Goal: Communication & Community: Answer question/provide support

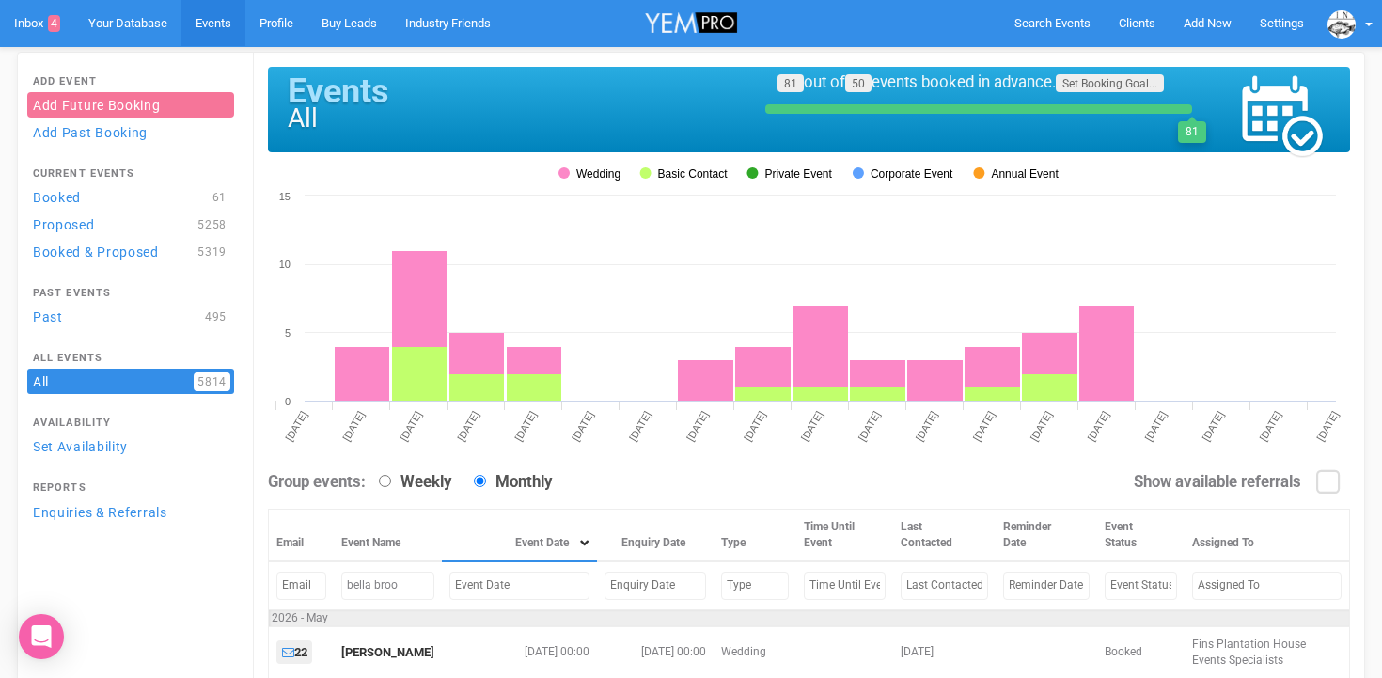
scroll to position [128, 0]
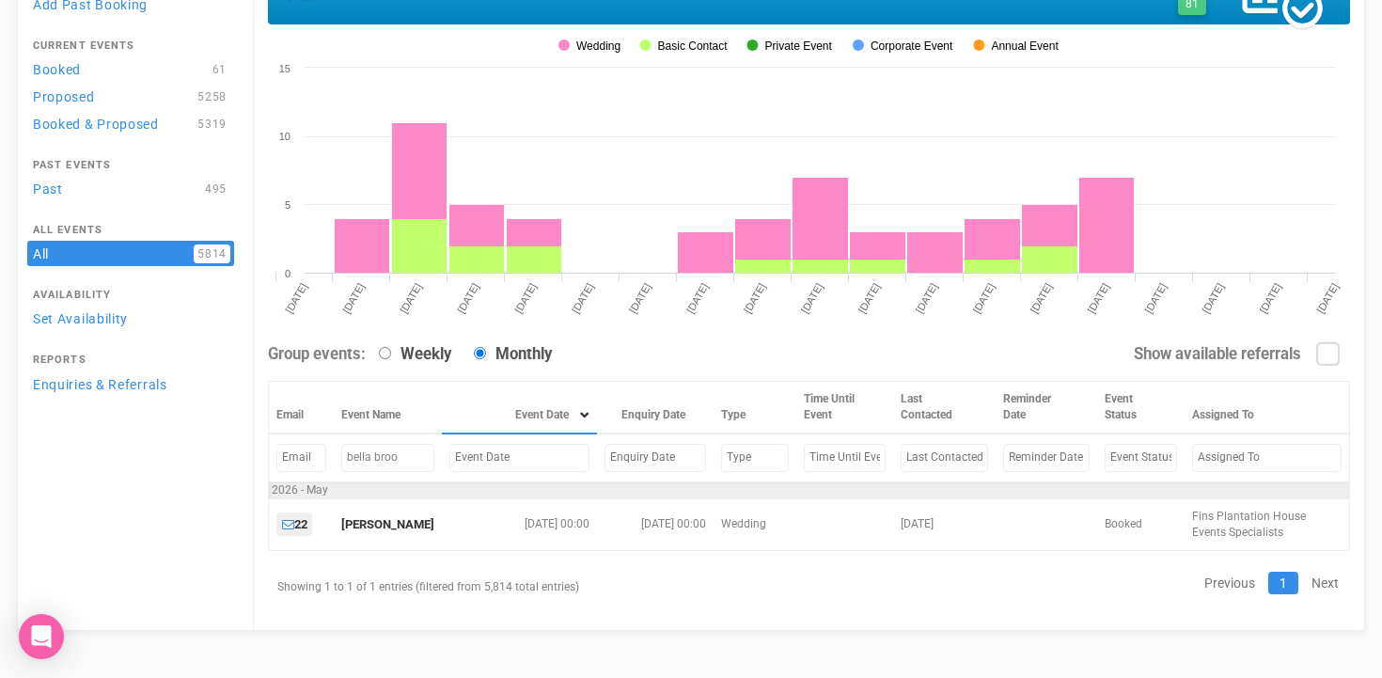
click at [485, 459] on input "text" at bounding box center [519, 457] width 140 height 27
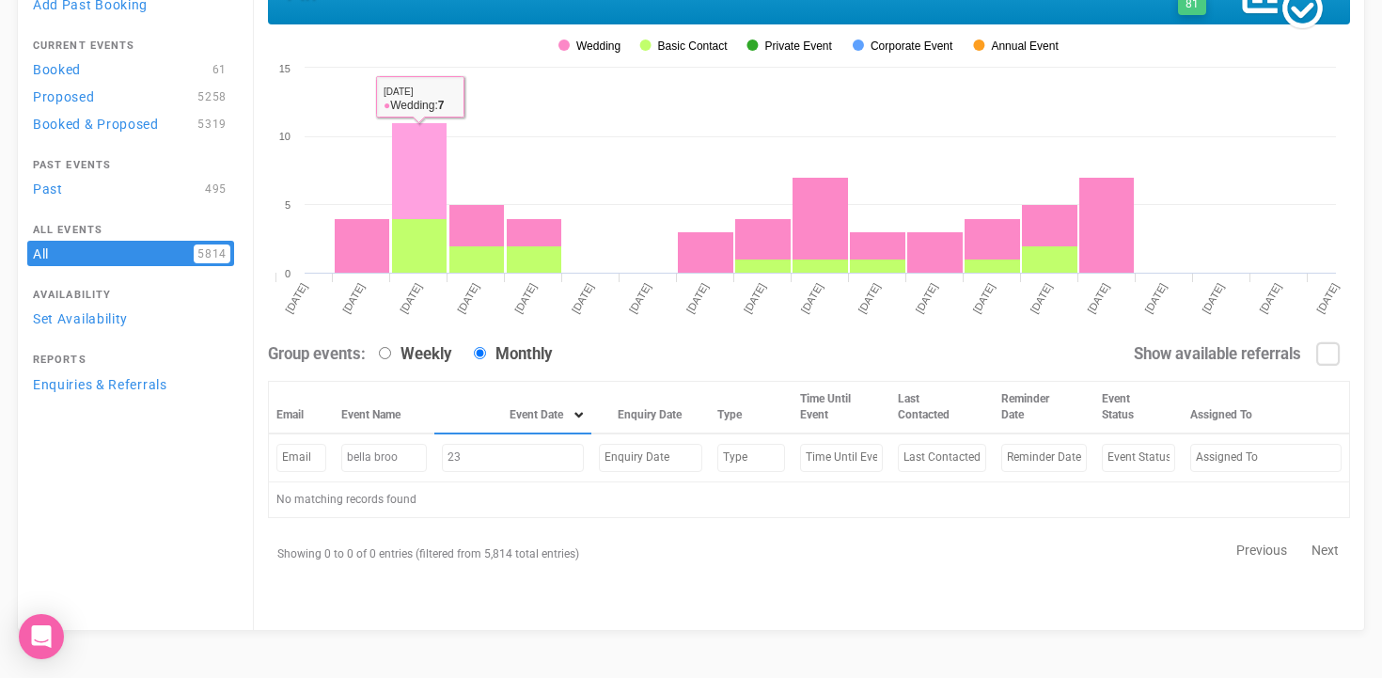
type input "2"
type input "May 23, 2025"
drag, startPoint x: 405, startPoint y: 464, endPoint x: 317, endPoint y: 463, distance: 88.4
click at [317, 463] on tr "bella broo May 23, 2025" at bounding box center [809, 457] width 1081 height 48
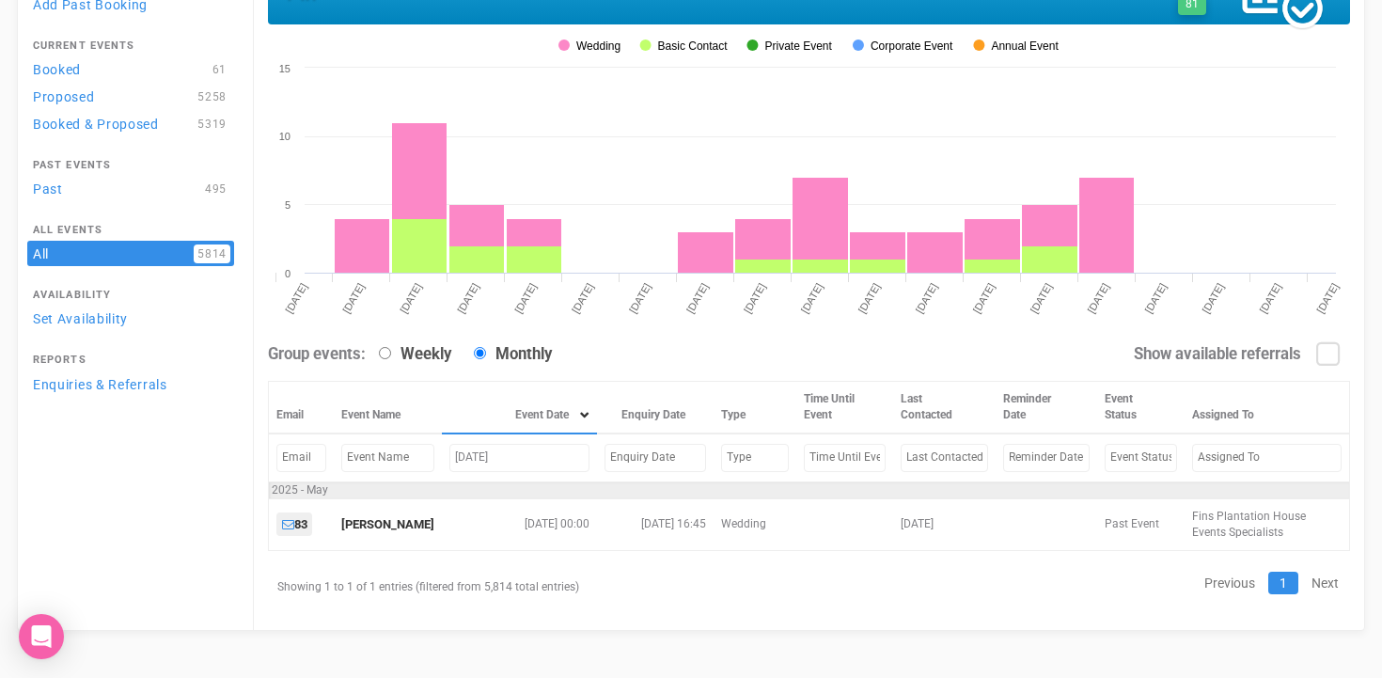
click at [531, 457] on input "May 23, 2025" at bounding box center [519, 457] width 140 height 27
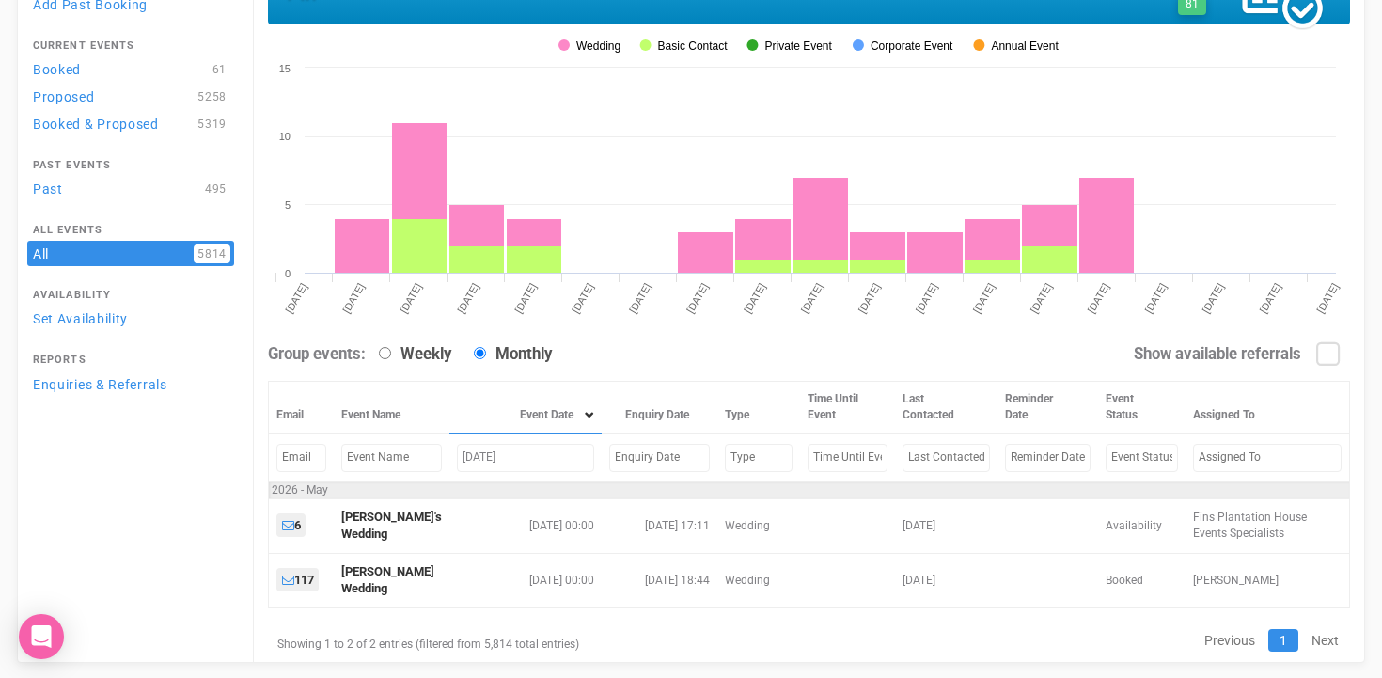
click at [482, 460] on input "May 23, 2026" at bounding box center [525, 457] width 137 height 27
type input "May 16, 2026"
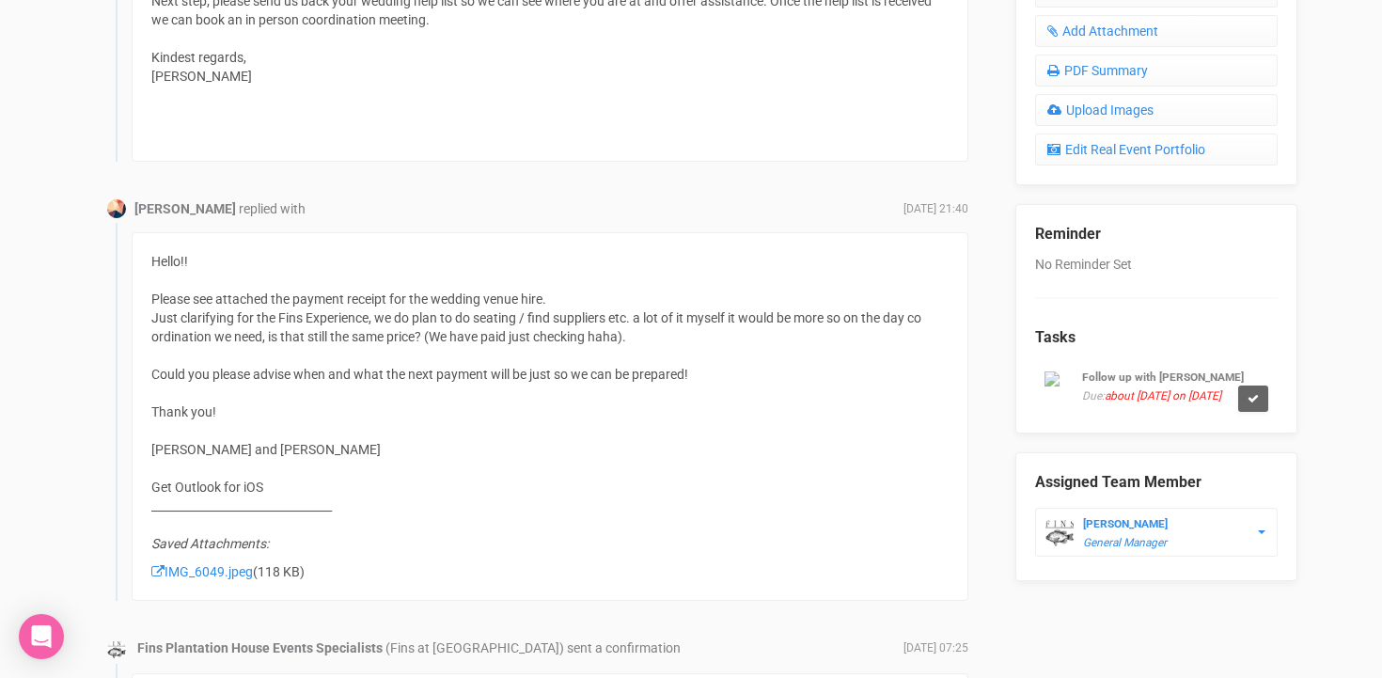
scroll to position [979, 0]
click at [193, 571] on link "IMG_6049.jpeg" at bounding box center [202, 570] width 102 height 15
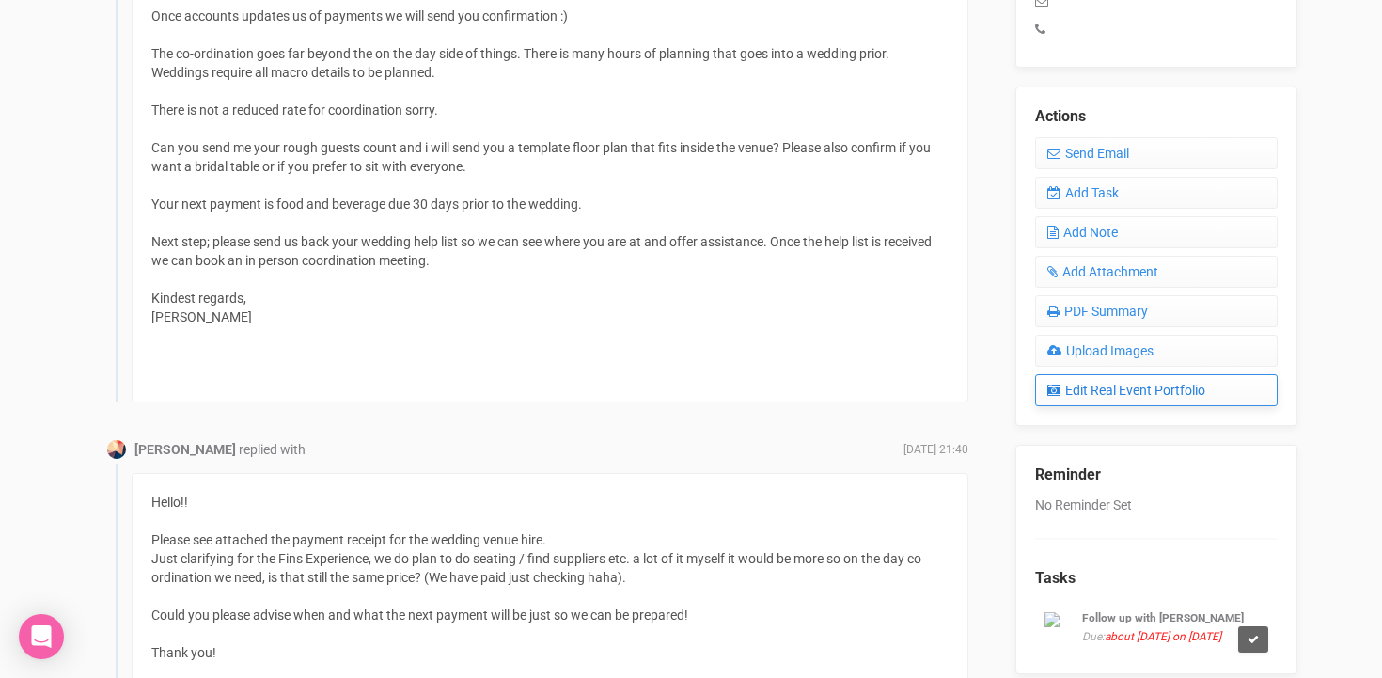
scroll to position [712, 0]
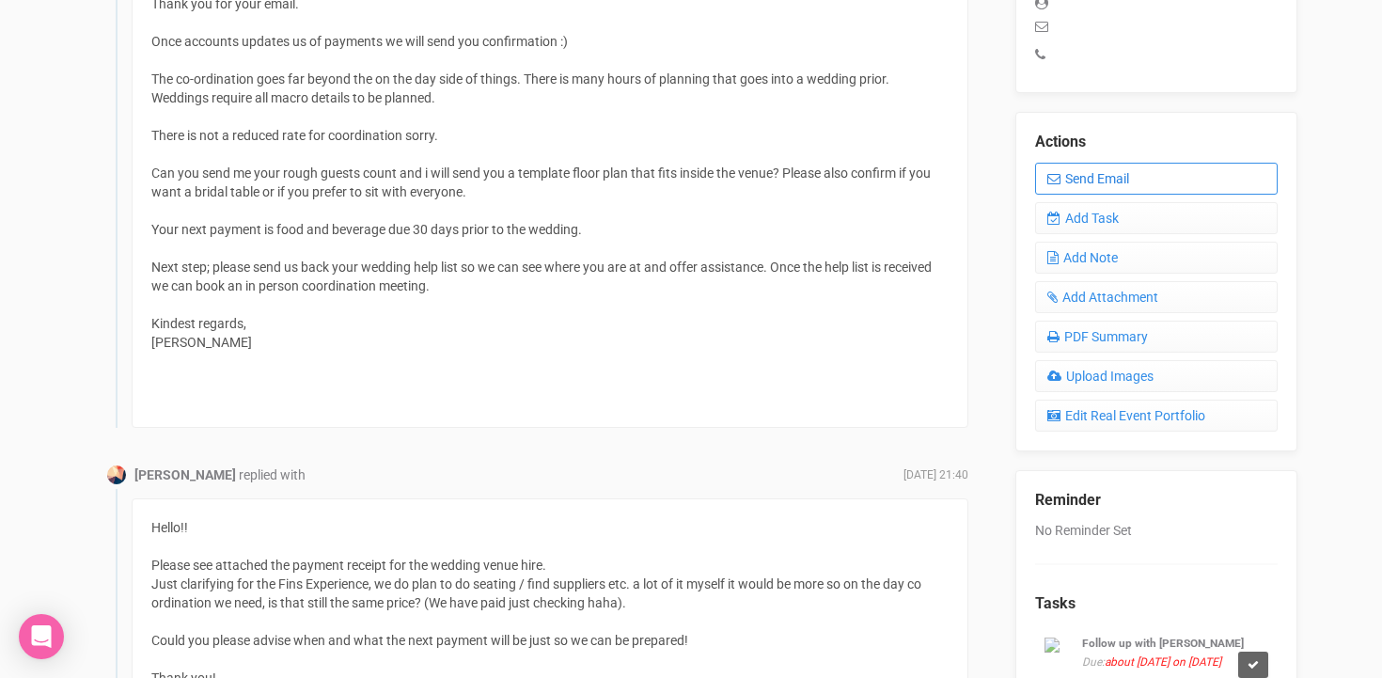
click at [1093, 164] on link "Send Email" at bounding box center [1156, 179] width 243 height 32
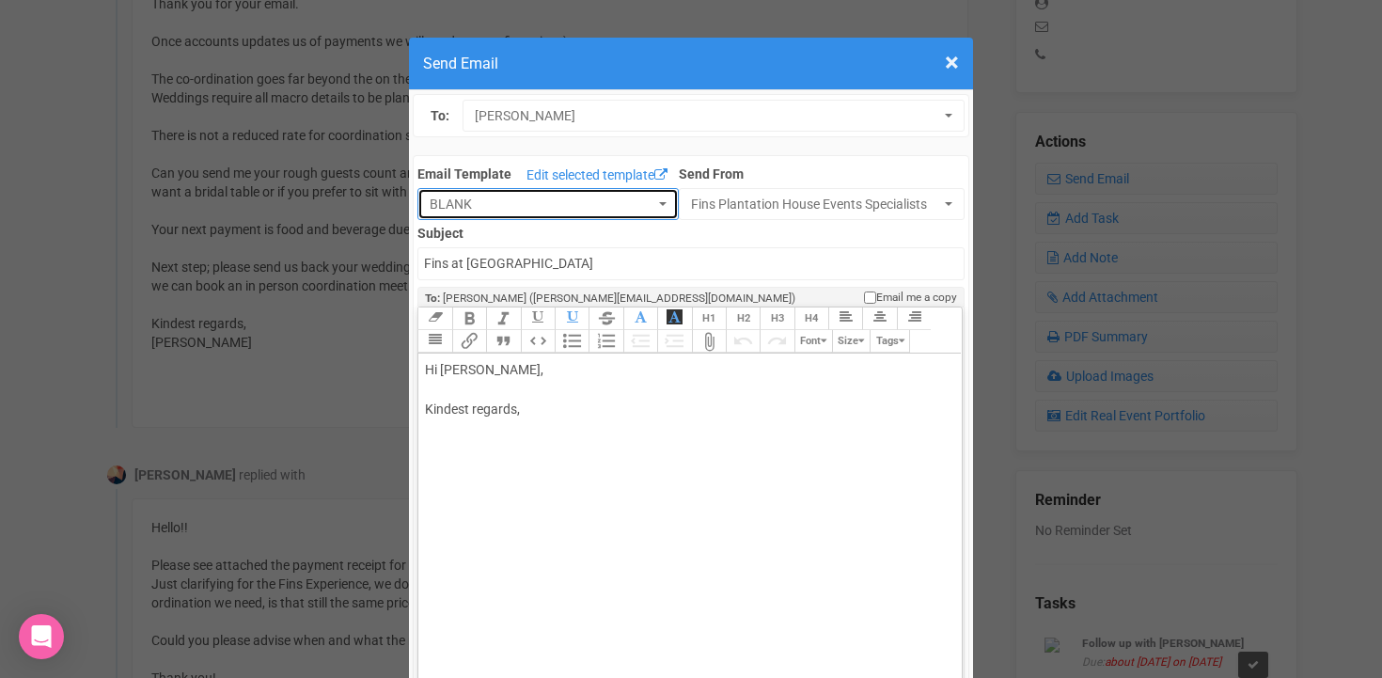
click at [514, 210] on span "BLANK" at bounding box center [542, 204] width 225 height 19
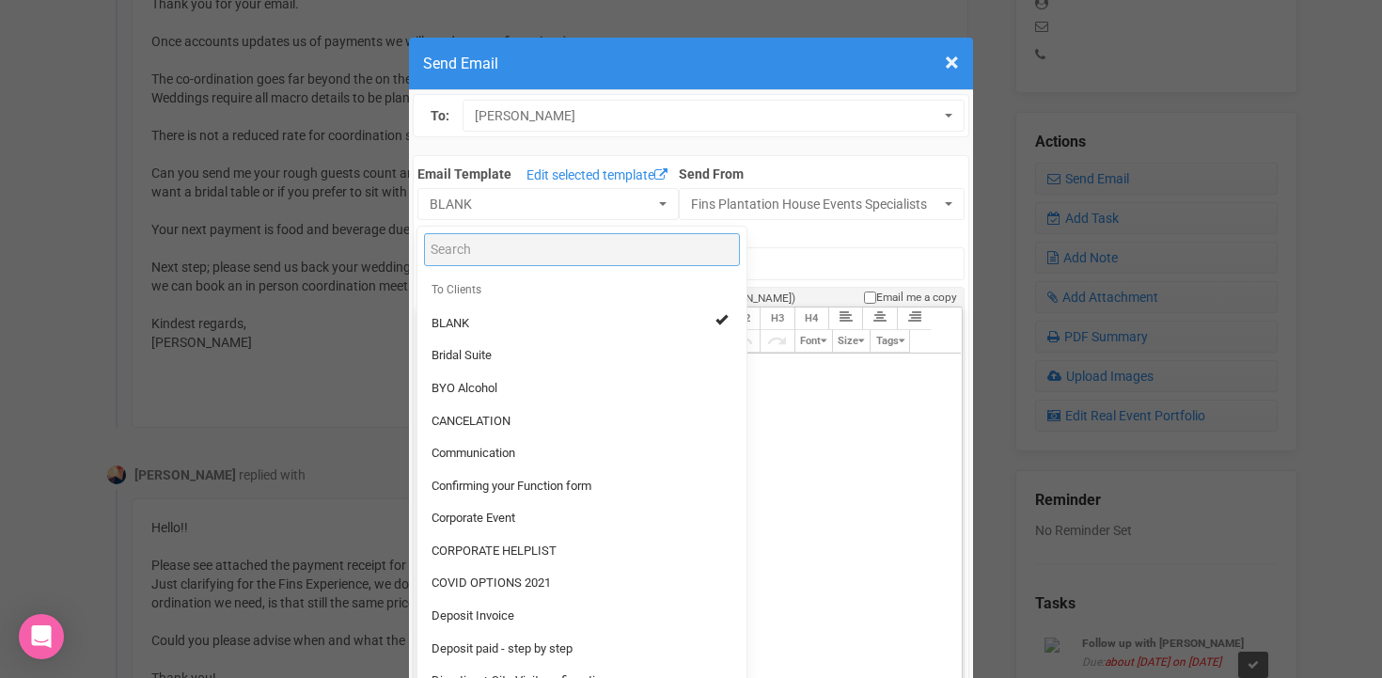
click at [494, 246] on input "Search" at bounding box center [582, 249] width 316 height 33
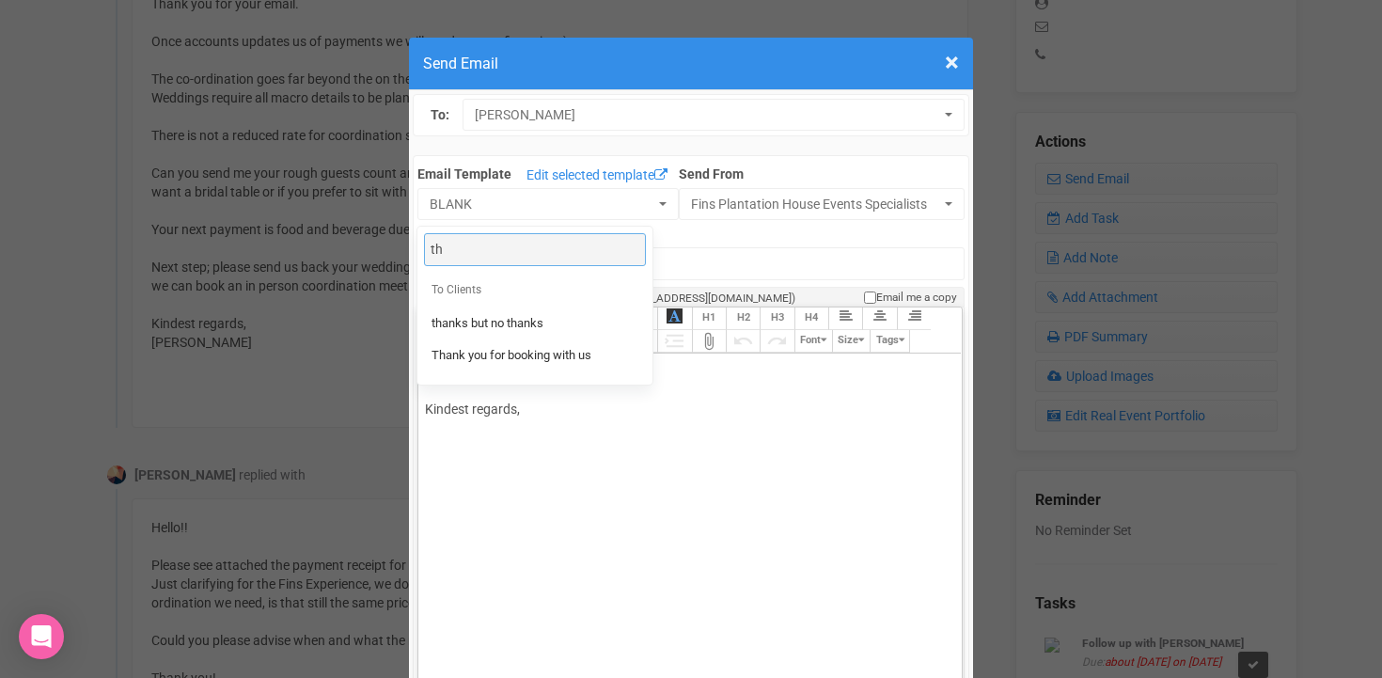
type input "t"
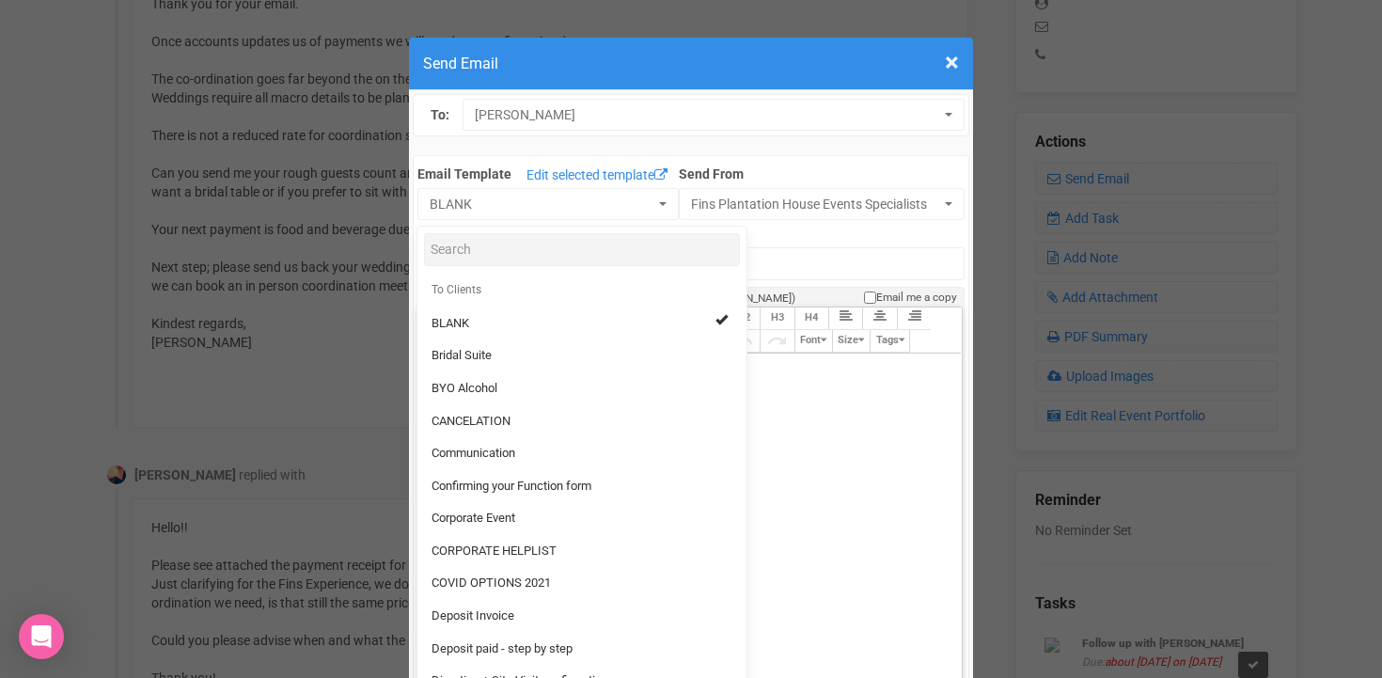
click at [766, 433] on div "Hi [PERSON_NAME], Kindest regards," at bounding box center [686, 409] width 523 height 99
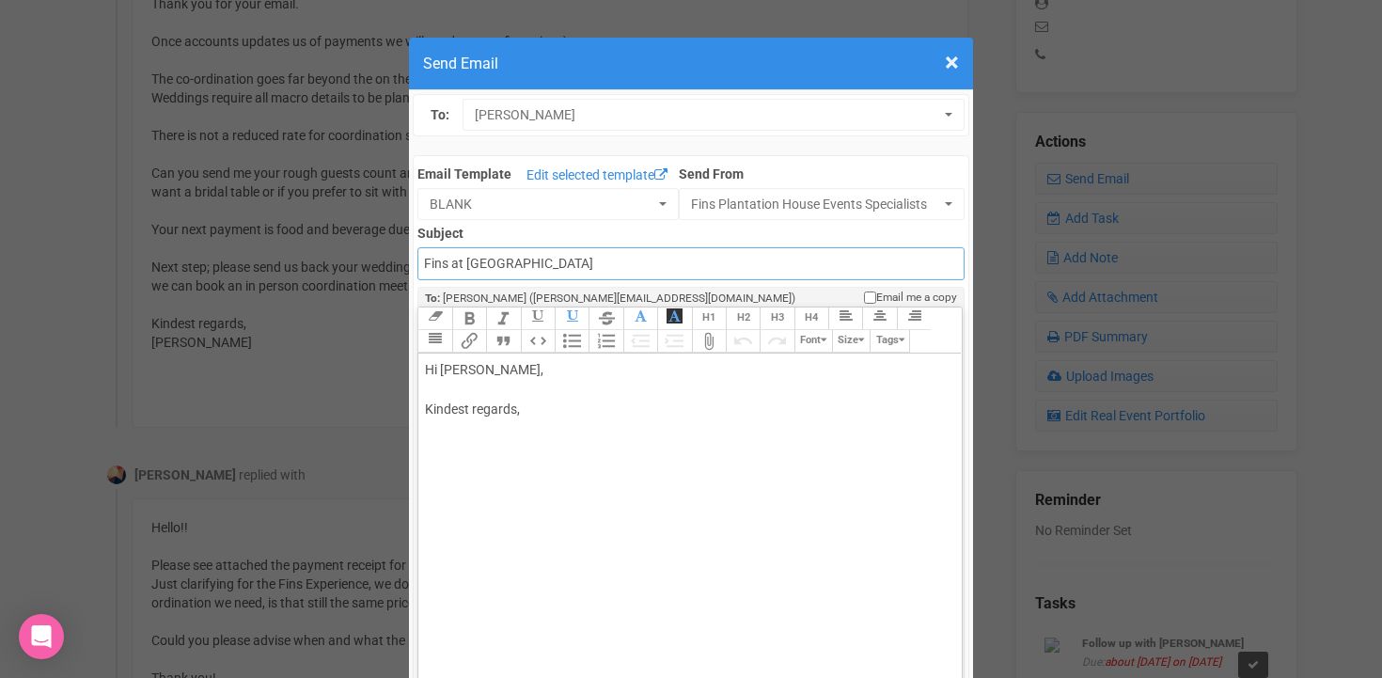
click at [423, 265] on input "Fins at [GEOGRAPHIC_DATA]" at bounding box center [690, 263] width 546 height 33
click at [662, 260] on input "Accounts - Fins at [GEOGRAPHIC_DATA]" at bounding box center [690, 263] width 546 height 33
type input "Accounts - Fins at [GEOGRAPHIC_DATA] - Thank you for your payment"
click at [536, 370] on div "Hi [PERSON_NAME], Kindest regards," at bounding box center [686, 409] width 523 height 99
click at [440, 391] on div "Hi [PERSON_NAME], Kindest regards," at bounding box center [686, 409] width 523 height 99
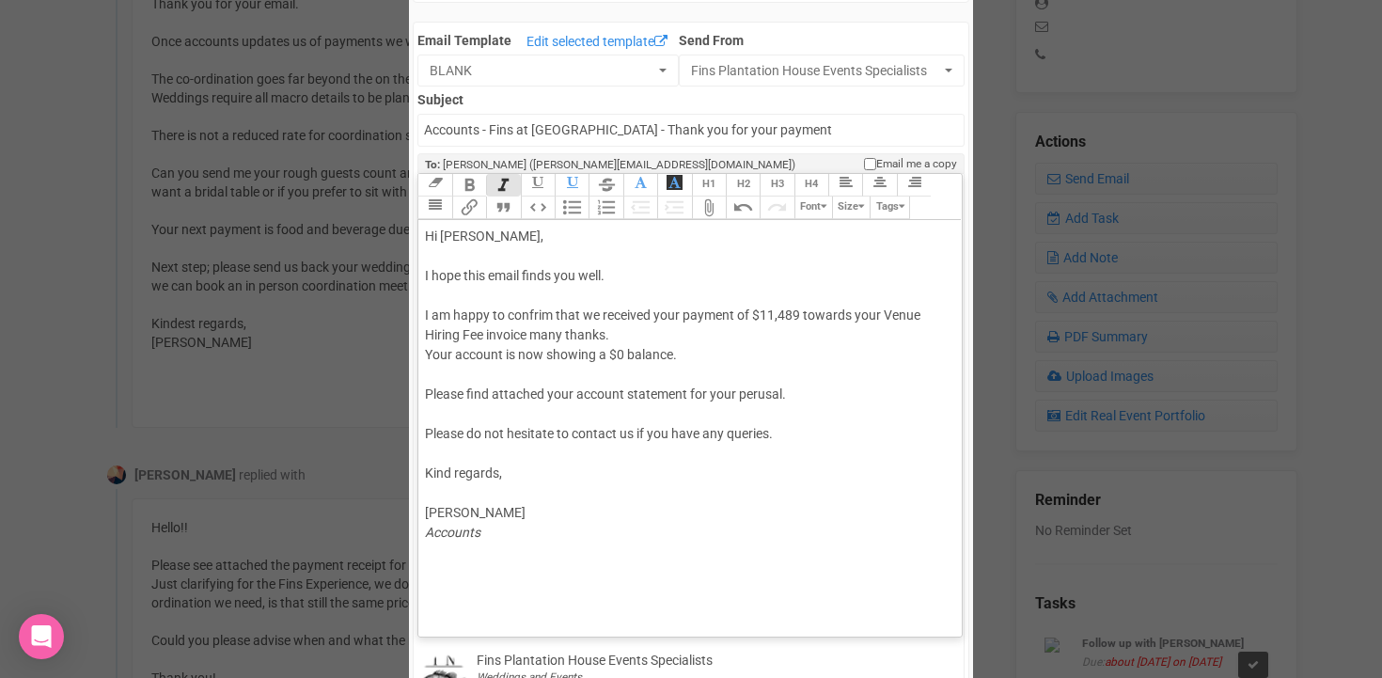
scroll to position [136, 0]
click at [463, 412] on div "Hi [PERSON_NAME], I hope this email finds you well. I am happy to confrim that …" at bounding box center [686, 401] width 523 height 355
drag, startPoint x: 473, startPoint y: 389, endPoint x: 408, endPoint y: 386, distance: 64.9
click at [408, 386] on div "× Close Send Email To: [PERSON_NAME] [PERSON_NAME] [PERSON_NAME] Email Template…" at bounding box center [691, 634] width 1382 height 1484
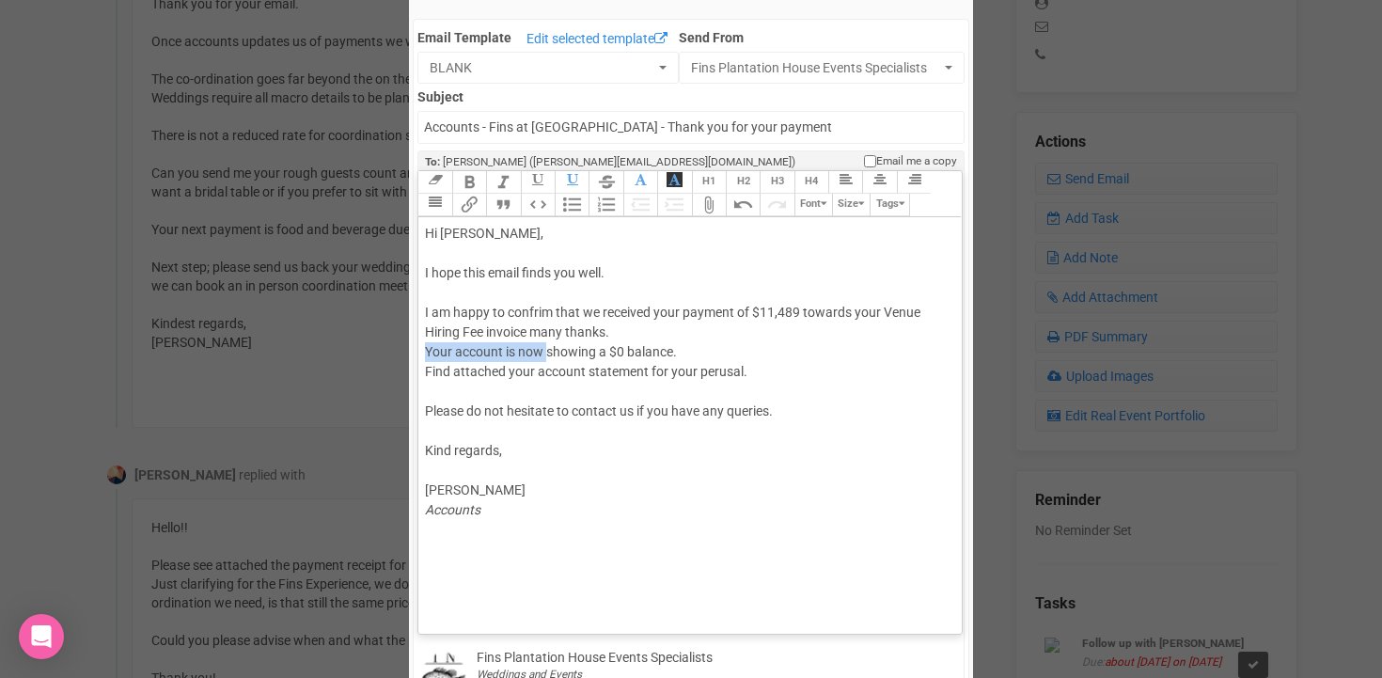
drag, startPoint x: 426, startPoint y: 351, endPoint x: 547, endPoint y: 357, distance: 121.4
click at [547, 357] on div "Hi [PERSON_NAME], I hope this email finds you well. I am happy to confrim that …" at bounding box center [686, 392] width 523 height 336
drag, startPoint x: 577, startPoint y: 355, endPoint x: 397, endPoint y: 349, distance: 180.6
click at [397, 349] on div "× Close Send Email To: [PERSON_NAME] [PERSON_NAME] [PERSON_NAME] Email Template…" at bounding box center [691, 634] width 1382 height 1484
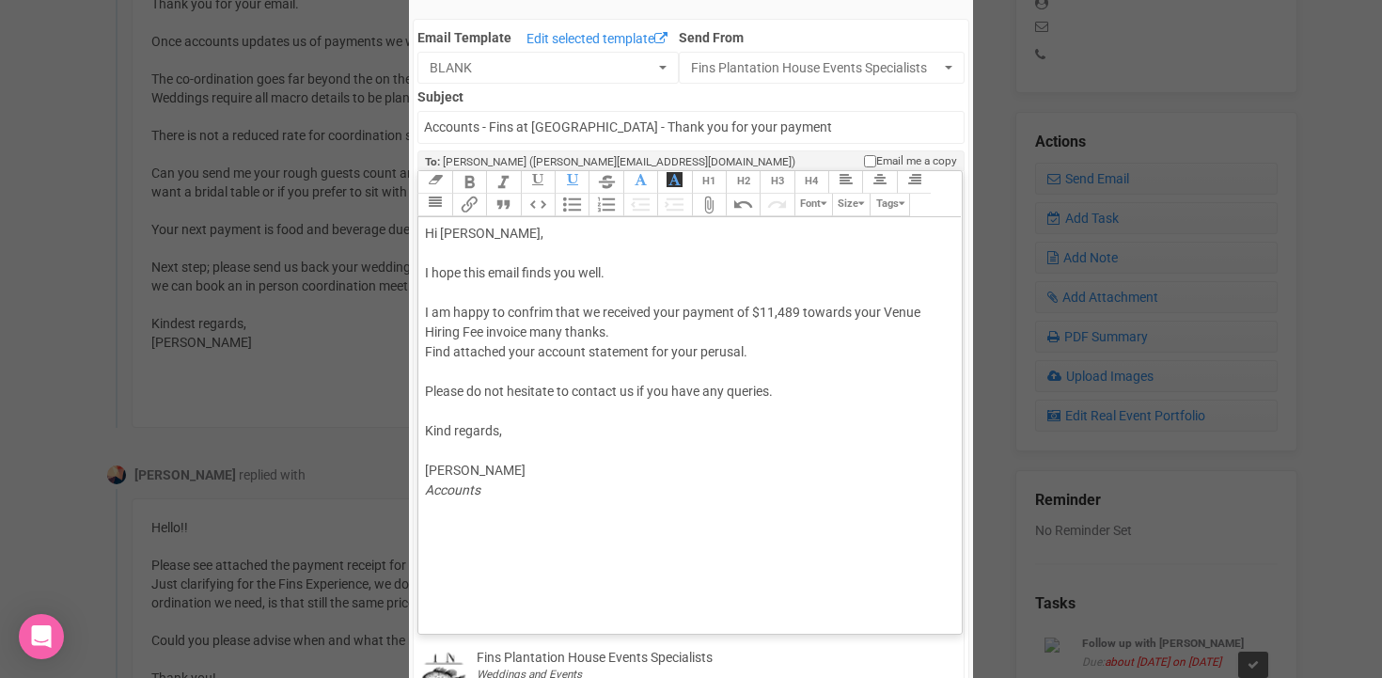
click at [651, 353] on div "Hi [PERSON_NAME], I hope this email finds you well. I am happy to confrim that …" at bounding box center [686, 382] width 523 height 316
paste trix-editor "<span style="background-color: rgb(255, 255, 255); font-family: Roboto, Helveti…"
click at [458, 370] on div "Hi [PERSON_NAME], I hope this email finds you well. I am happy to confrim that …" at bounding box center [686, 382] width 523 height 316
click at [701, 209] on button "Attach Files" at bounding box center [709, 205] width 34 height 23
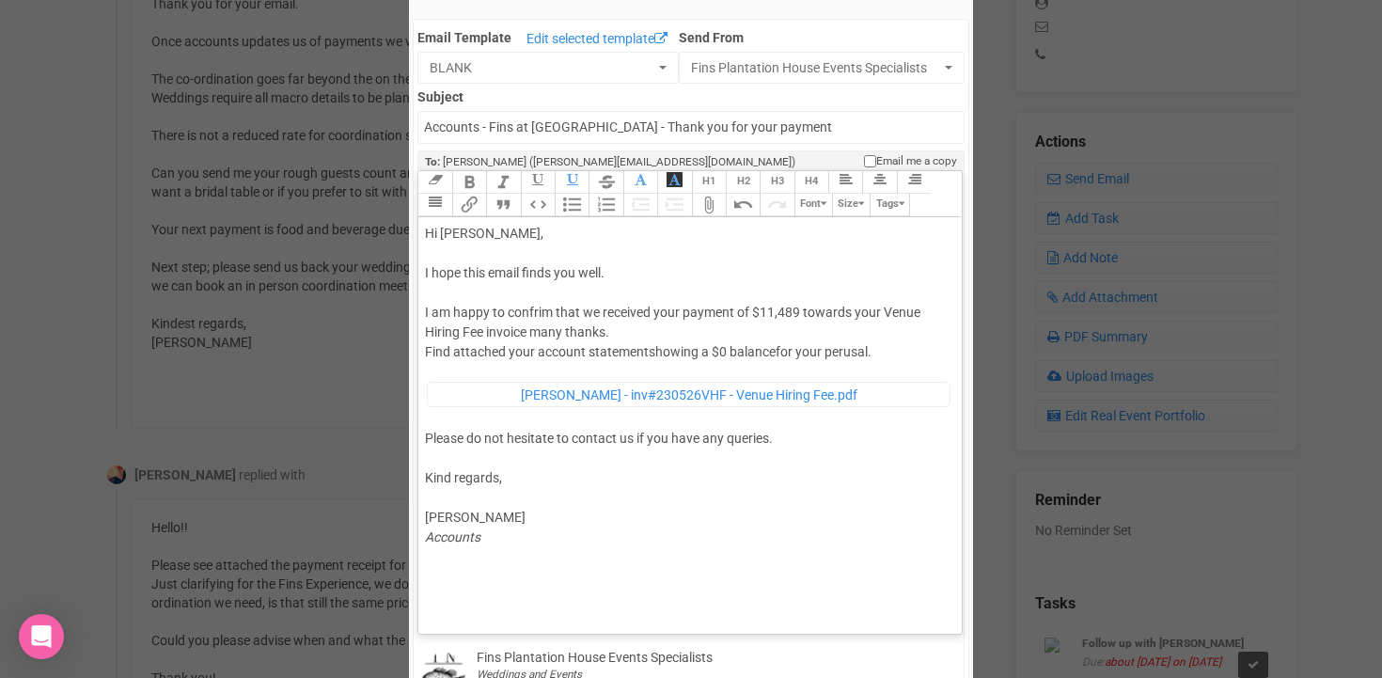
click at [472, 632] on div "Link Unlink Bold Italic Strikethrough H1 H2 H3 H4 Link Quote Code Bullets Numbe…" at bounding box center [689, 402] width 544 height 464
click at [473, 610] on trix-editor "Hi [PERSON_NAME], I hope this email finds you well. I am happy to confrim that …" at bounding box center [689, 420] width 542 height 407
type trix-editor "<div>Hi [PERSON_NAME],<br><br>I hope this email finds you well.<br><br>I am hap…"
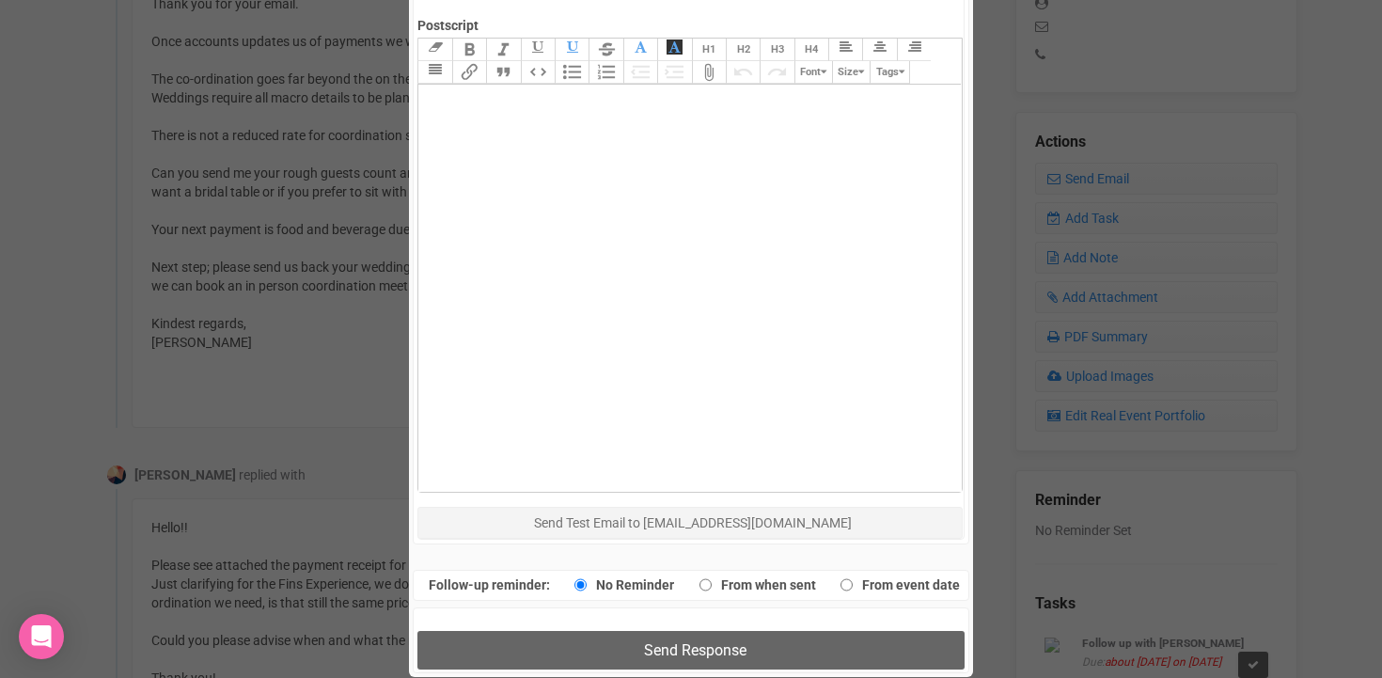
scroll to position [863, 0]
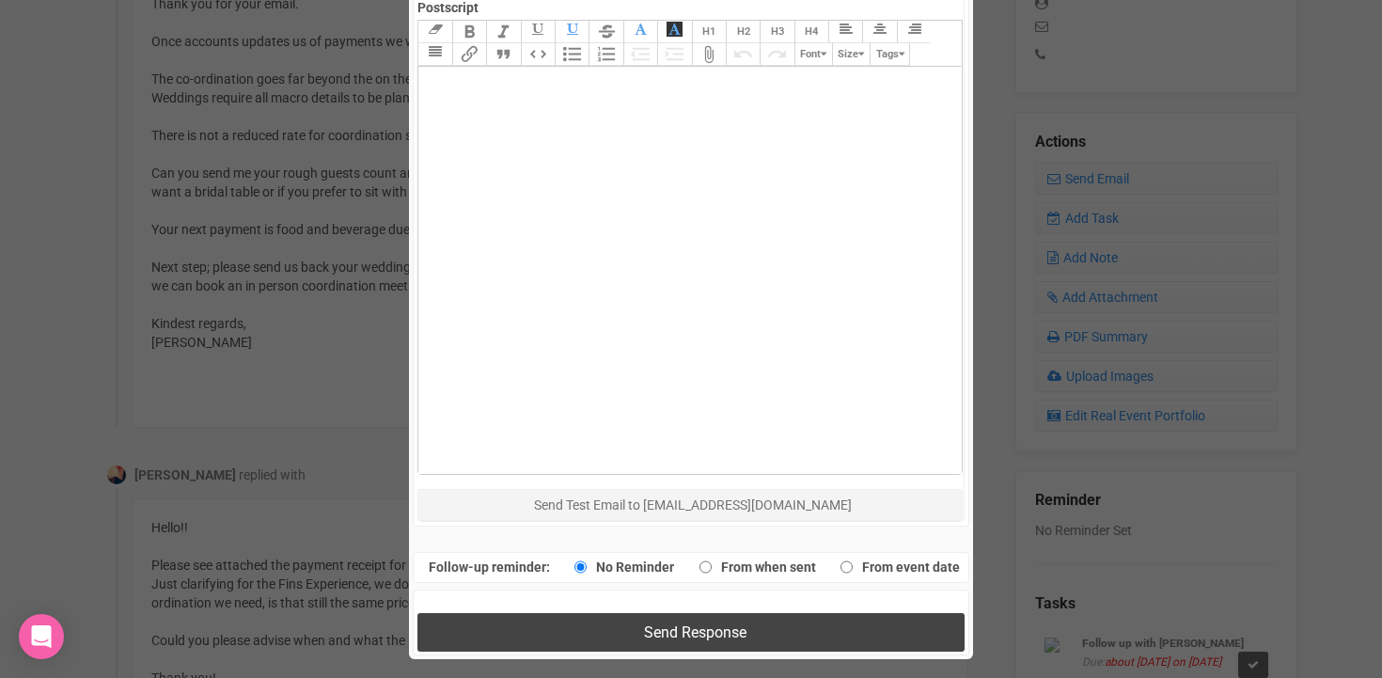
click at [648, 625] on span "Send Response" at bounding box center [695, 632] width 102 height 18
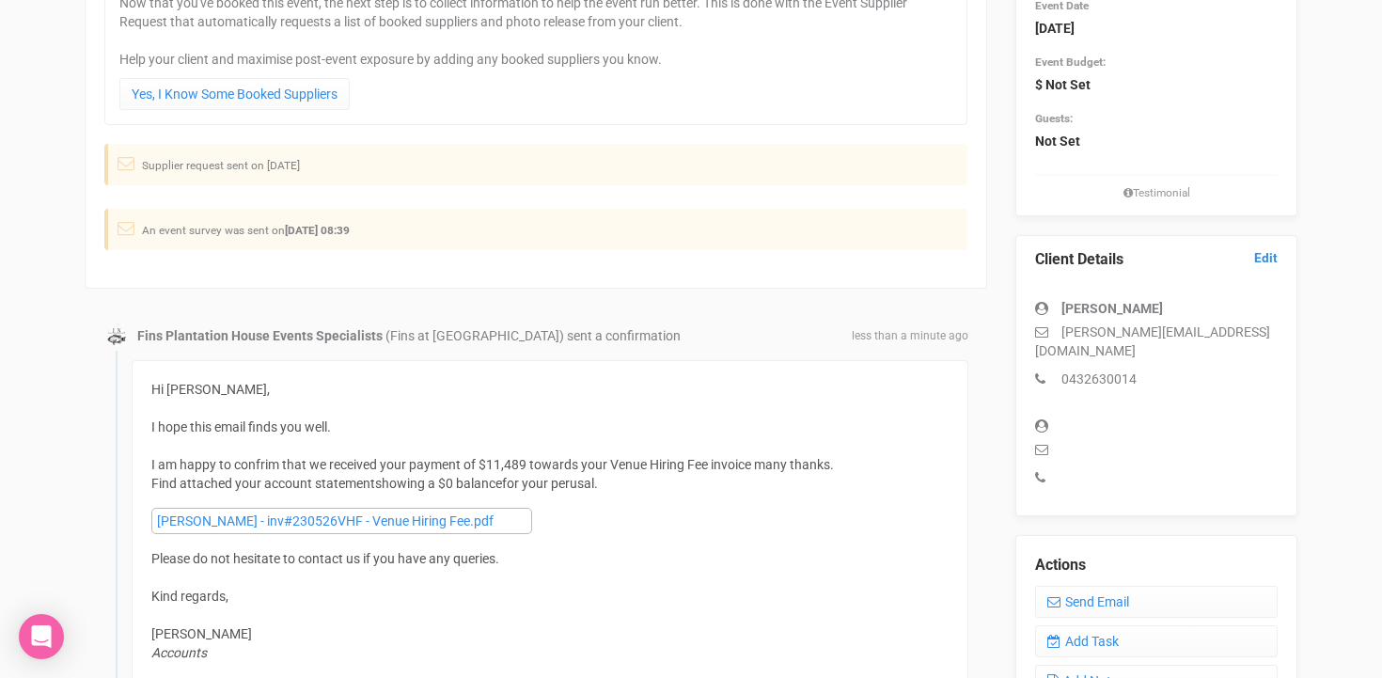
scroll to position [287, 0]
